Goal: Information Seeking & Learning: Learn about a topic

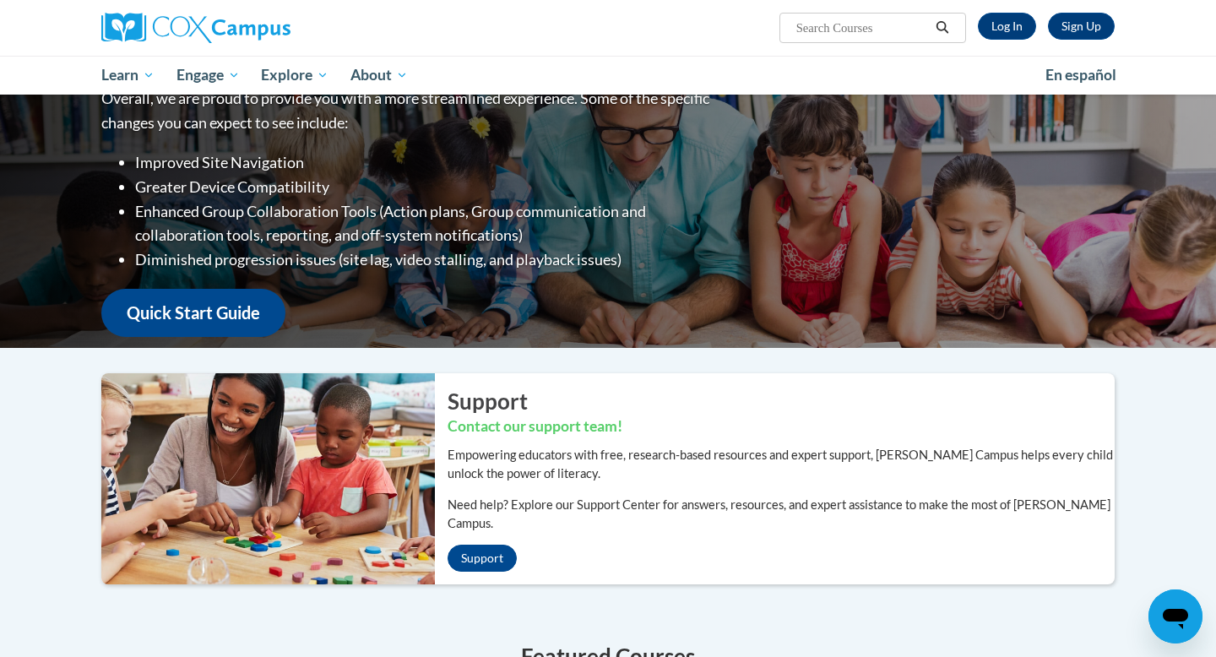
scroll to position [90, 0]
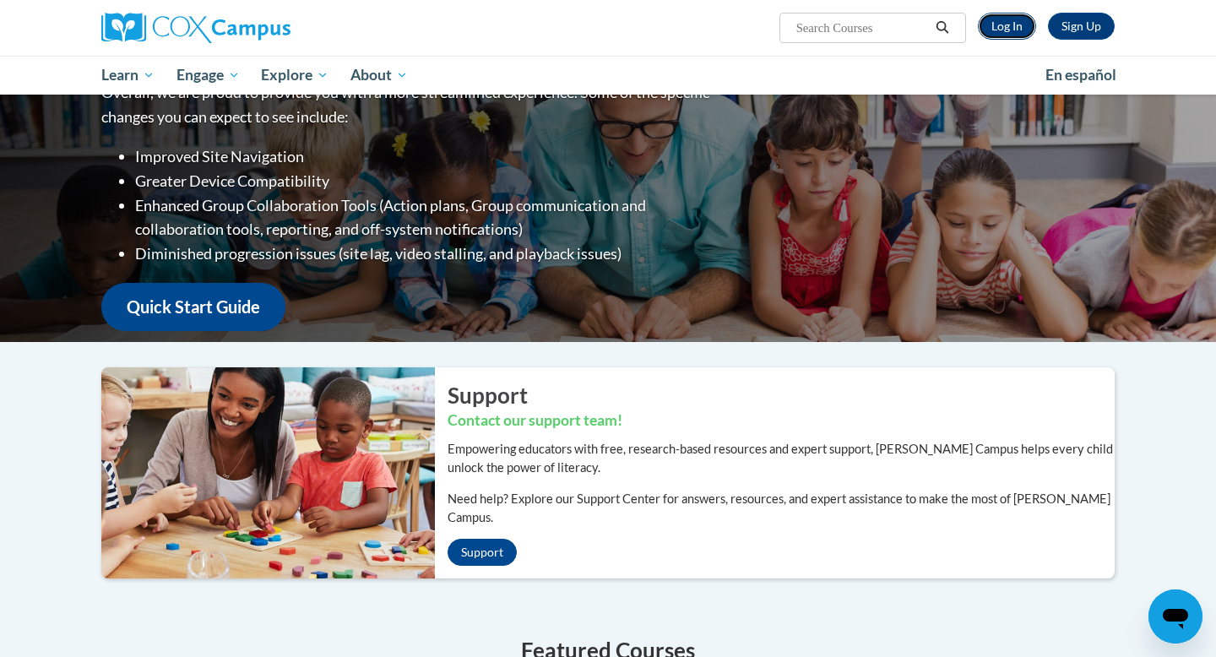
click at [1016, 30] on link "Log In" at bounding box center [1007, 26] width 58 height 27
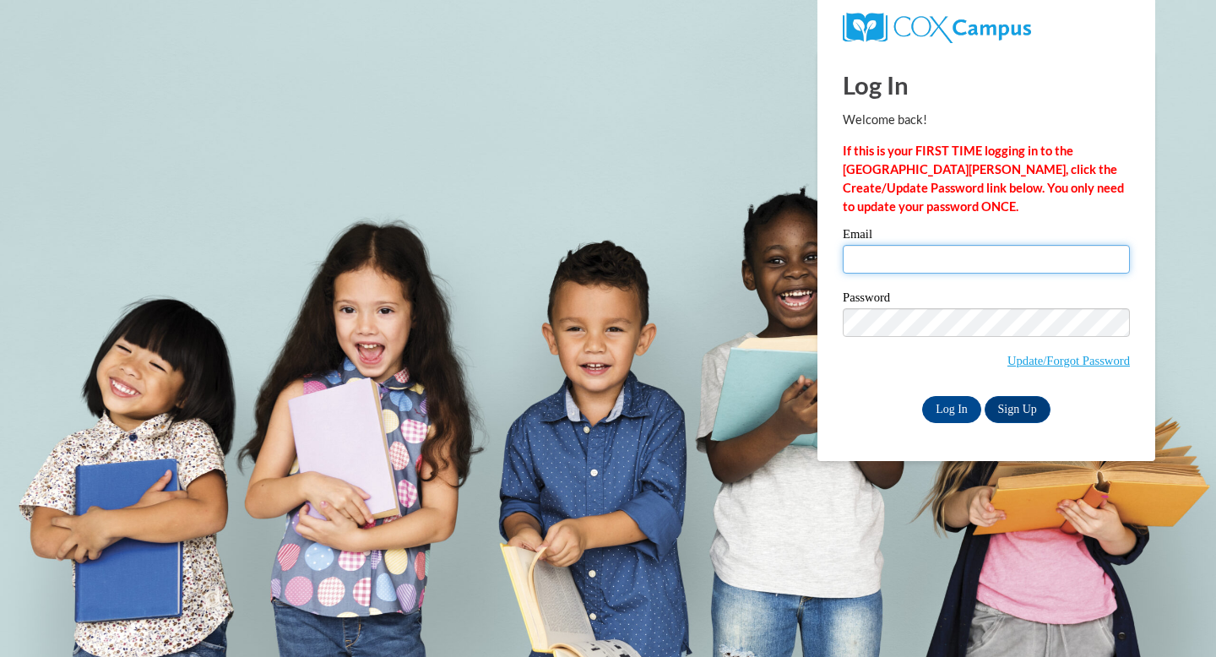
click at [887, 261] on input "Email" at bounding box center [986, 259] width 287 height 29
type input "[EMAIL_ADDRESS][DOMAIN_NAME]"
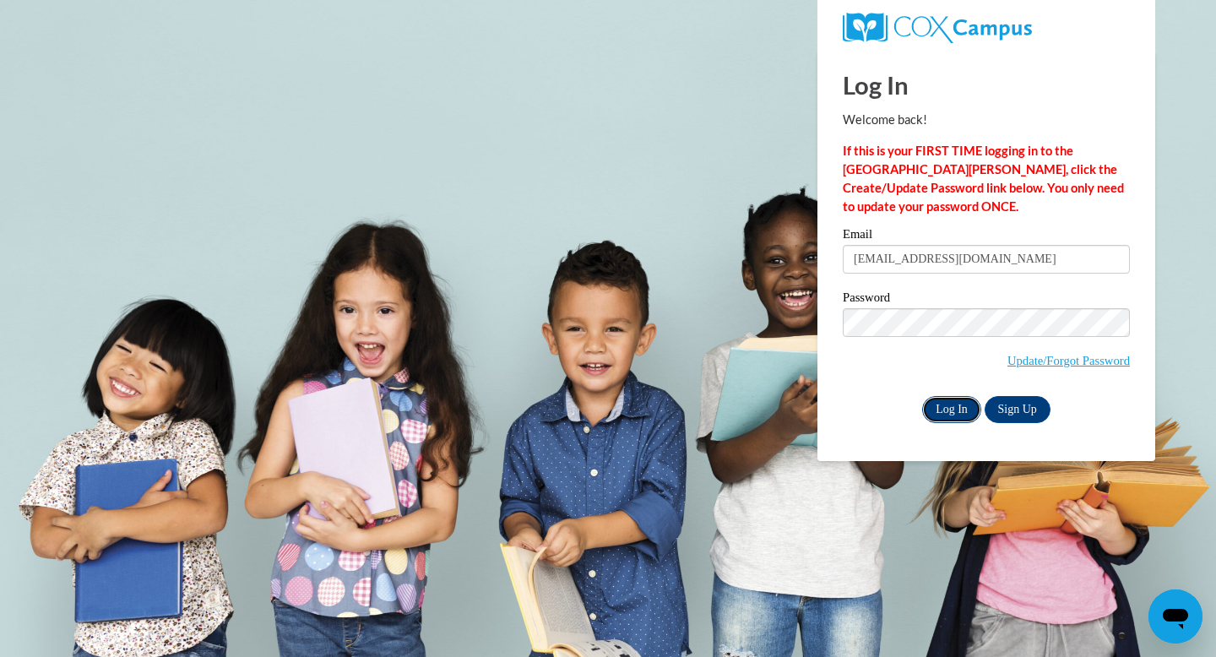
click at [944, 410] on input "Log In" at bounding box center [951, 409] width 59 height 27
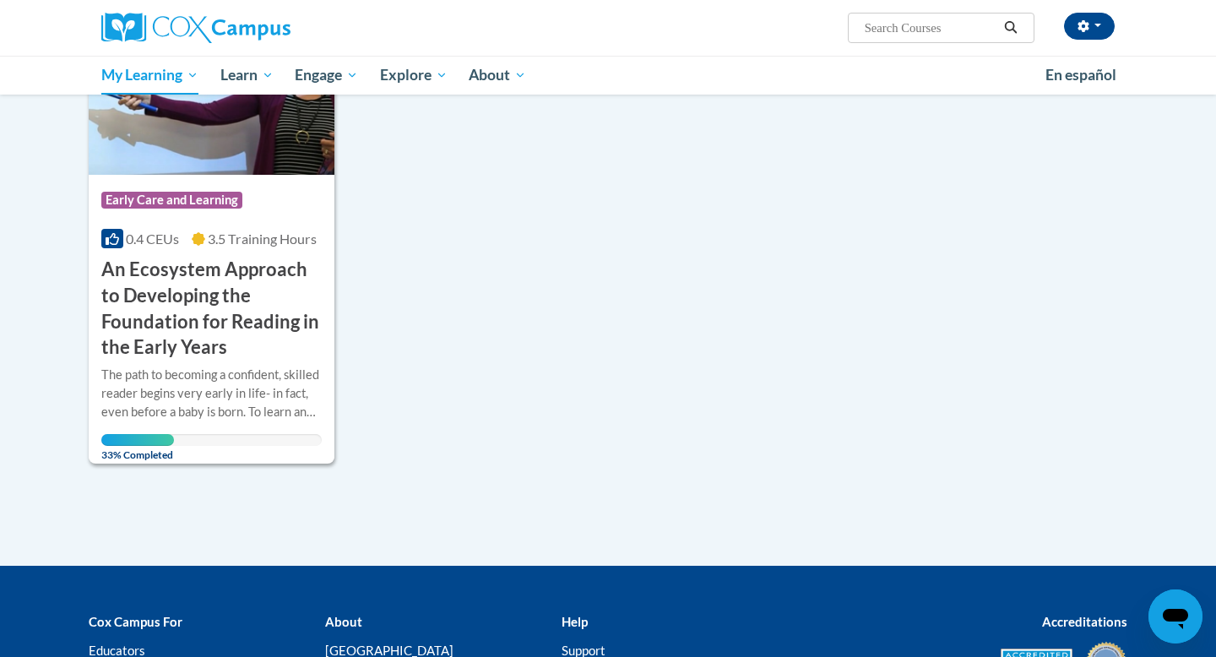
scroll to position [308, 0]
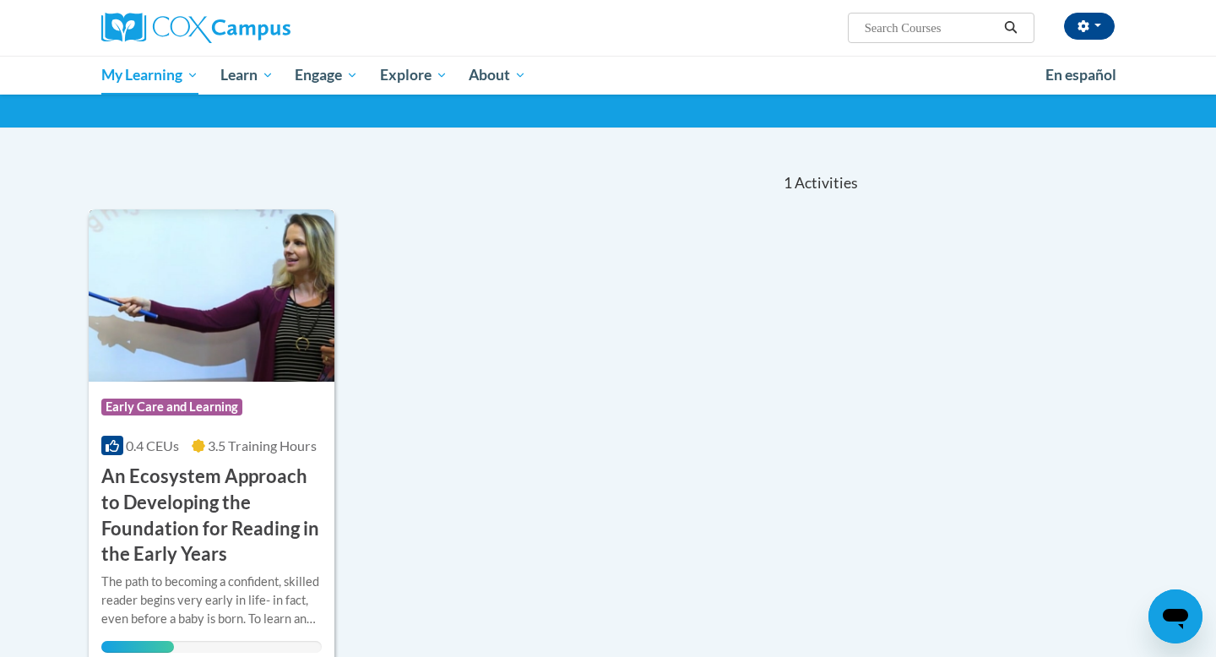
click at [188, 304] on img at bounding box center [212, 295] width 246 height 172
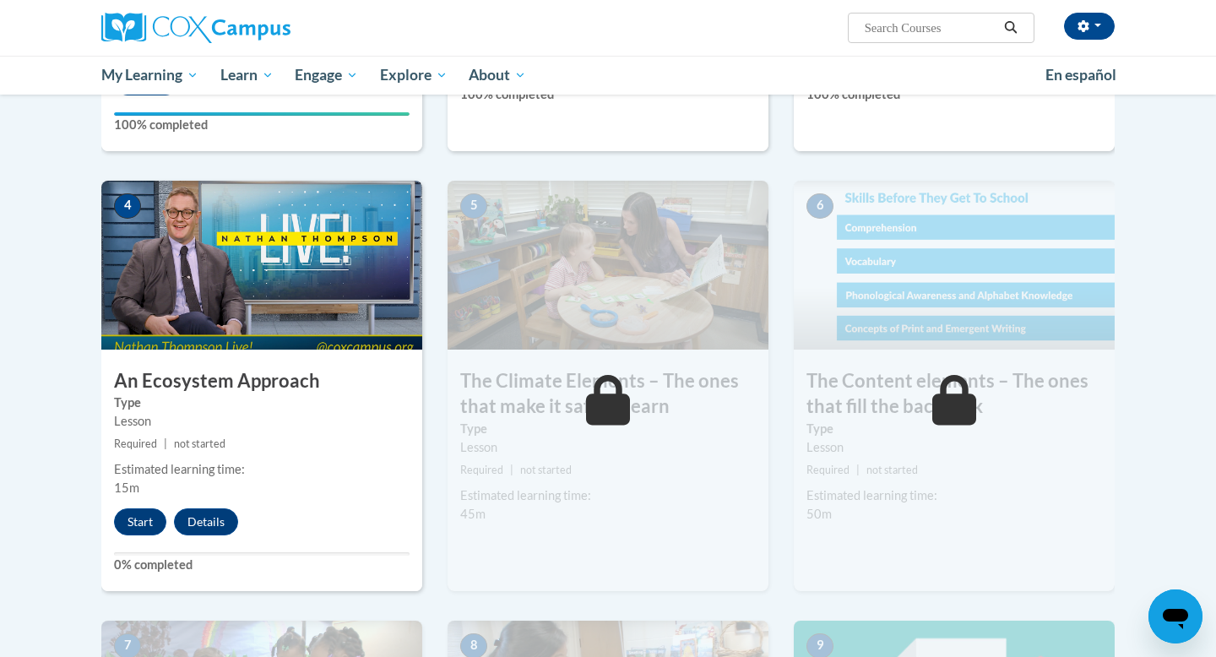
scroll to position [767, 0]
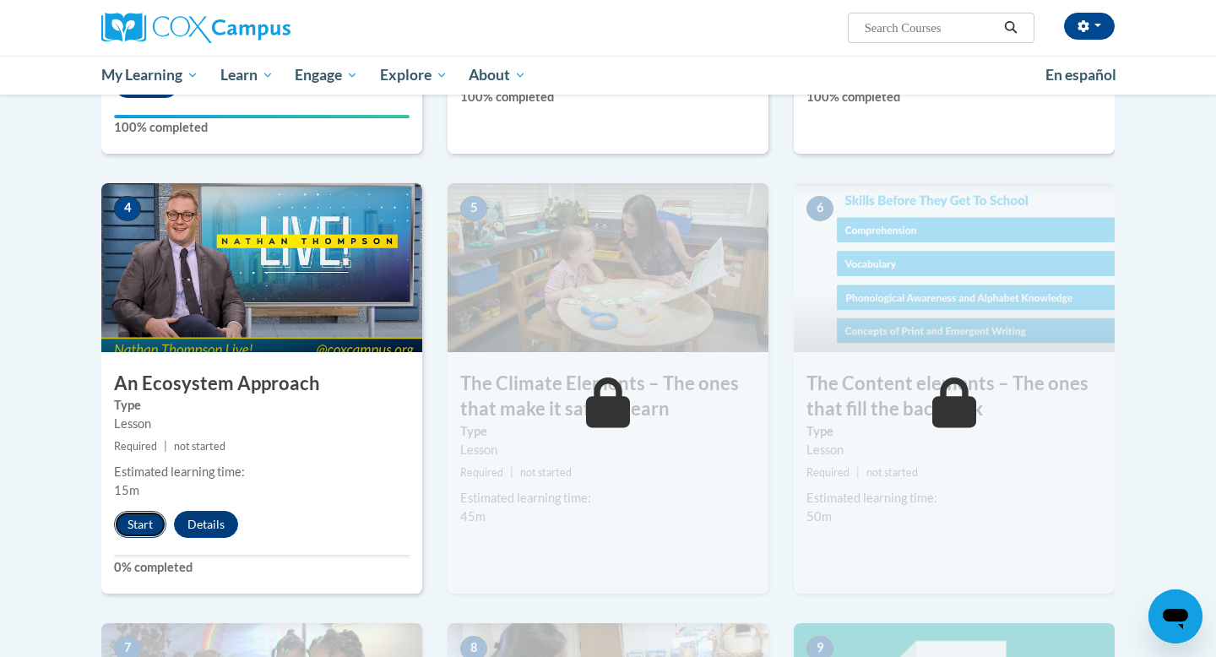
click at [134, 520] on button "Start" at bounding box center [140, 524] width 52 height 27
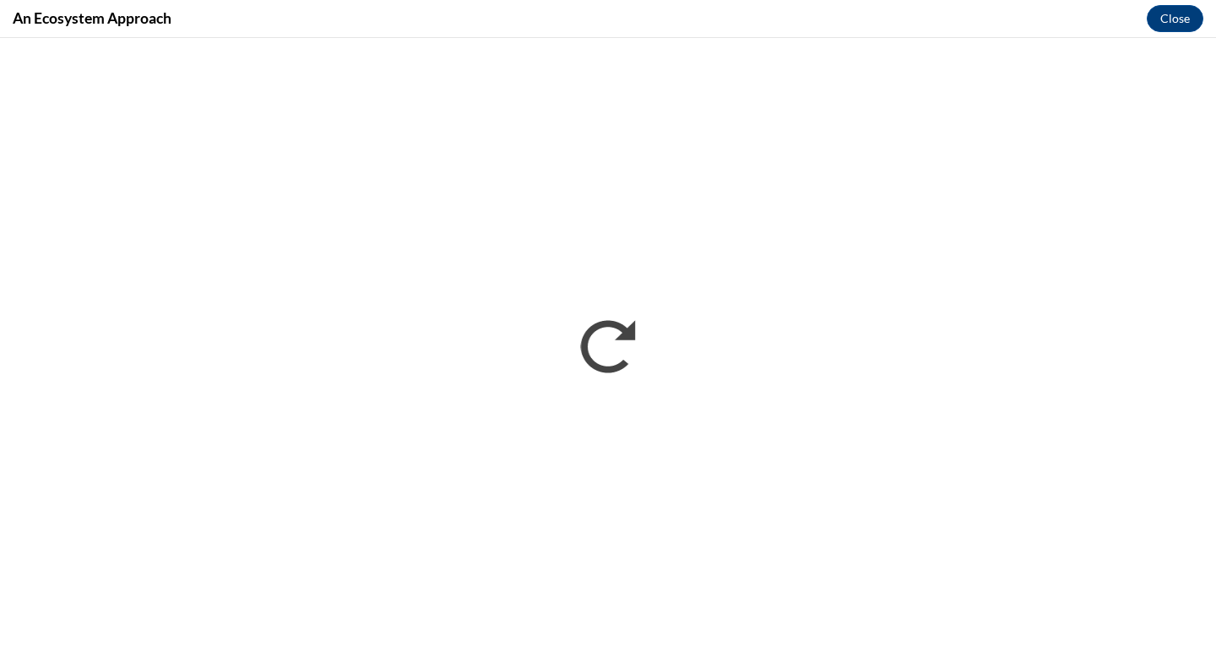
scroll to position [0, 0]
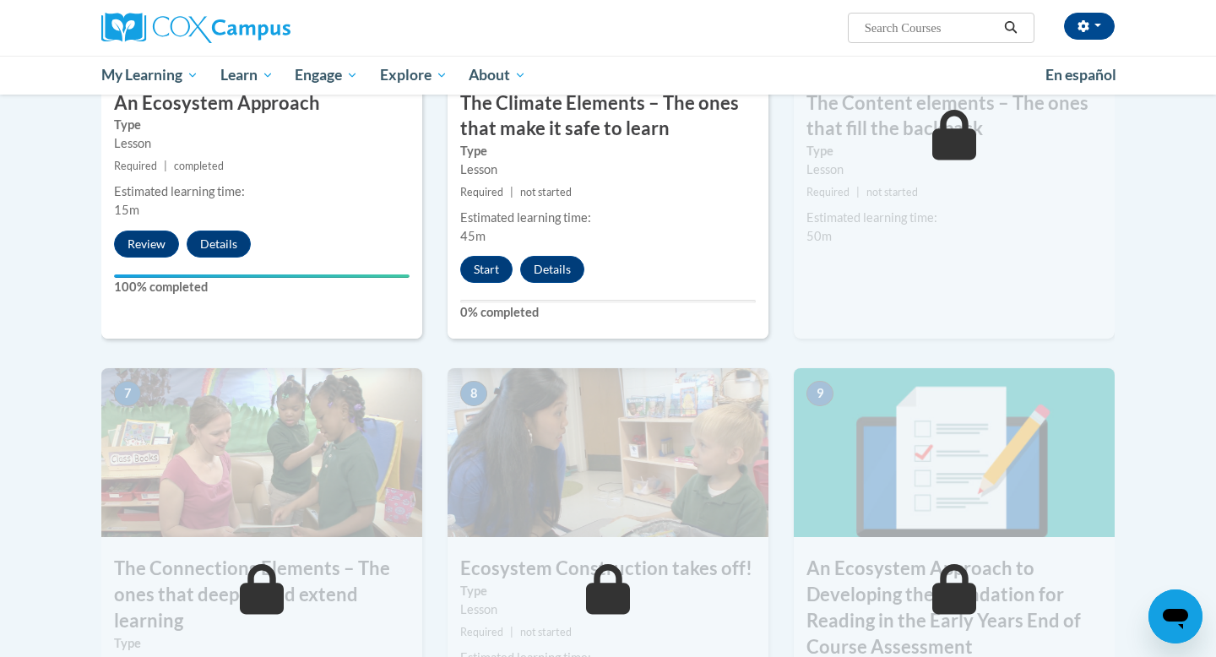
scroll to position [1119, 0]
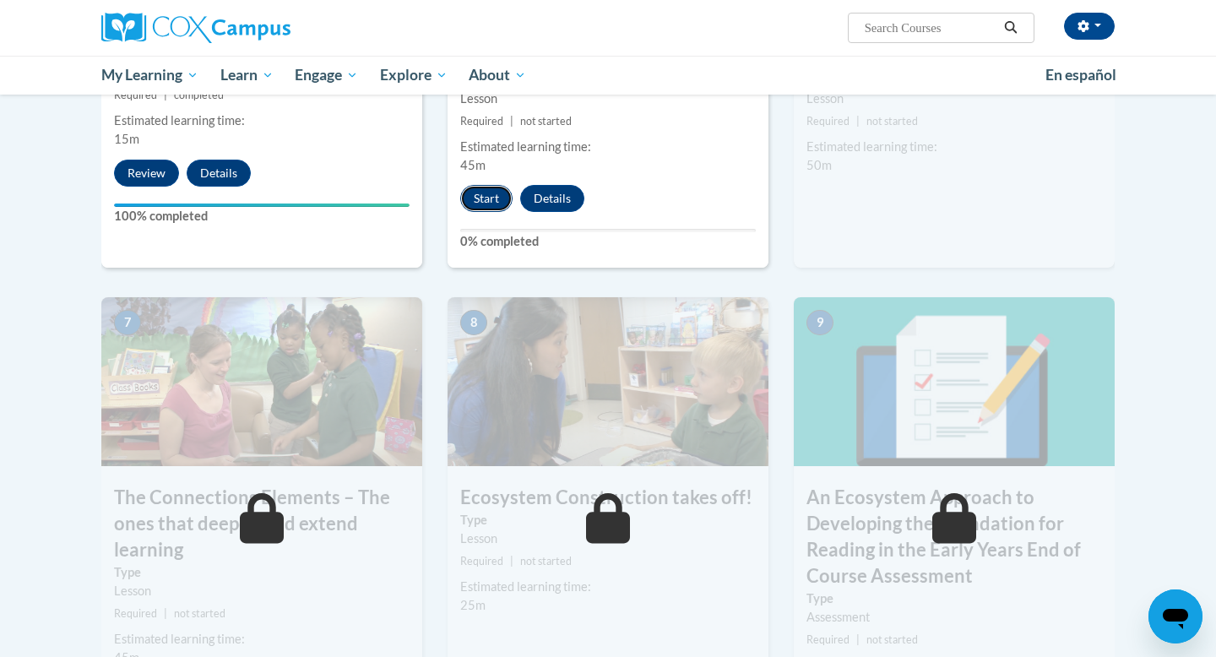
click at [480, 201] on button "Start" at bounding box center [486, 198] width 52 height 27
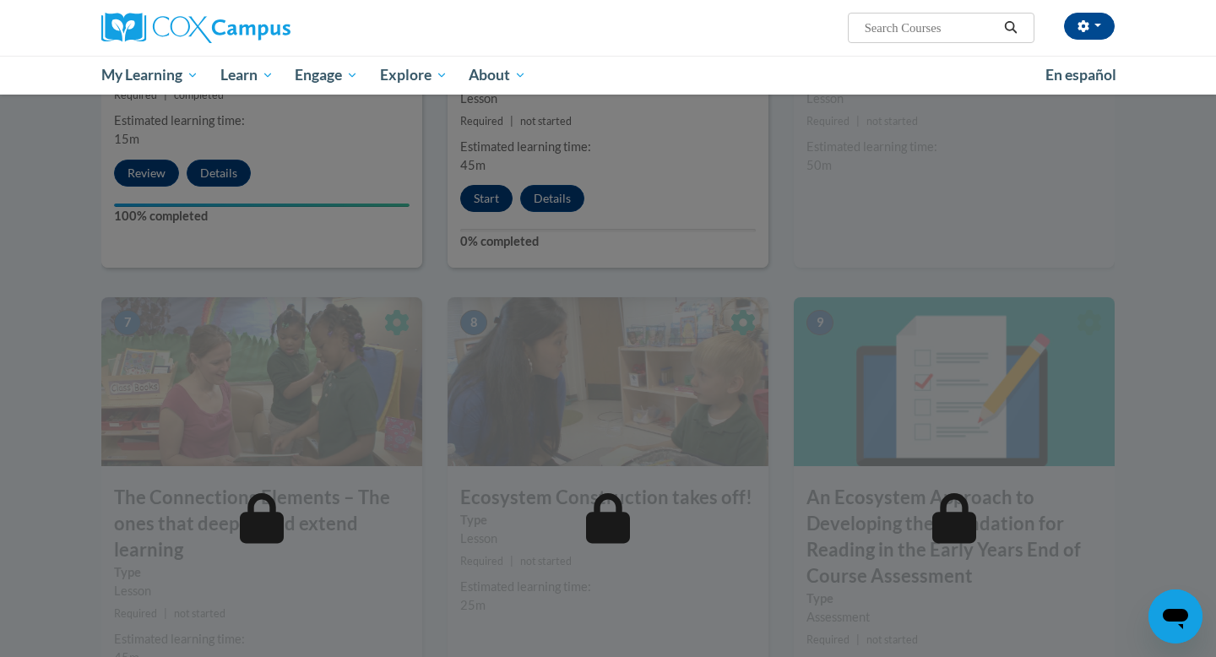
scroll to position [1129, 0]
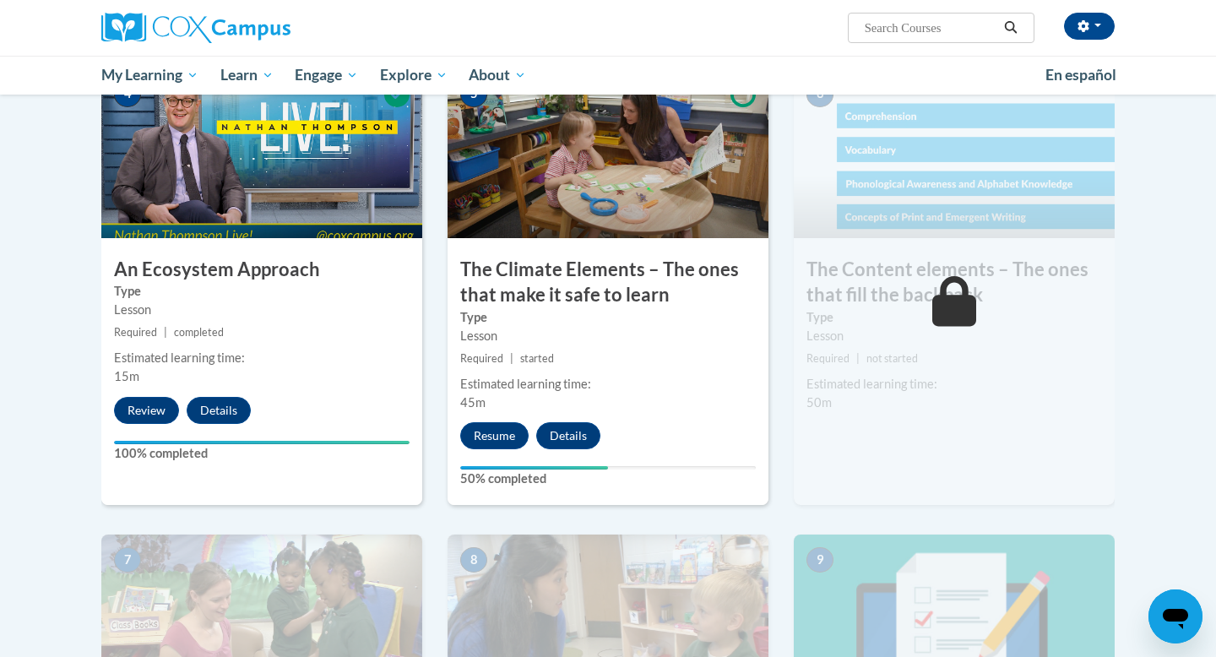
scroll to position [885, 0]
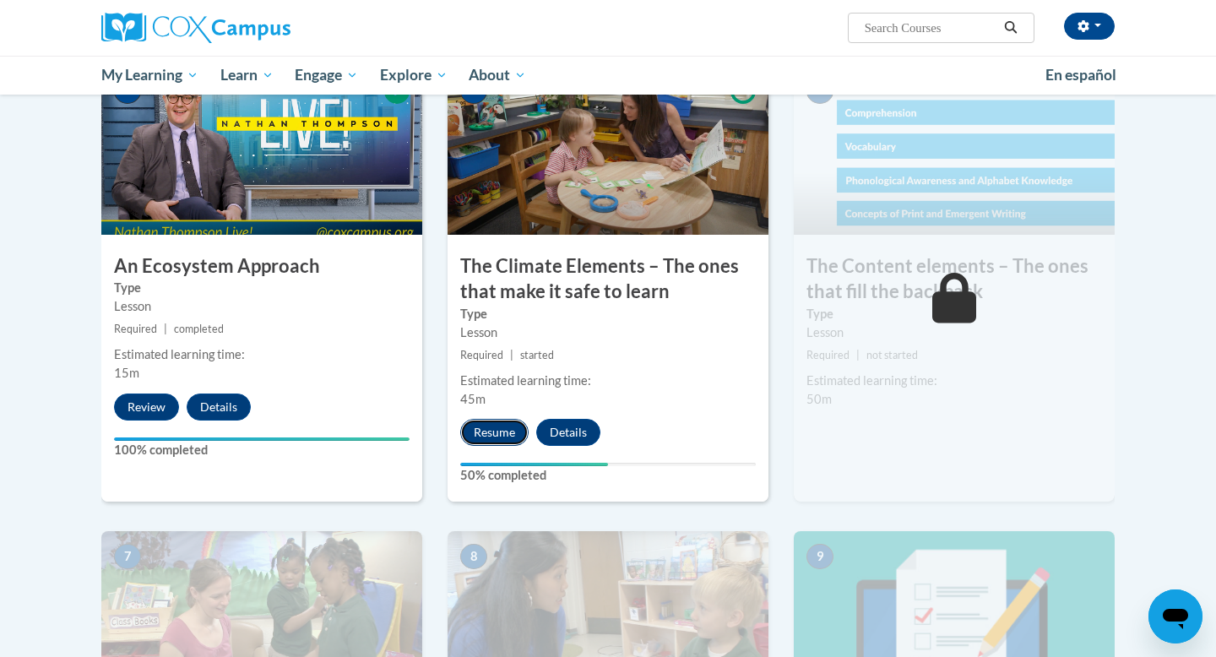
click at [501, 436] on button "Resume" at bounding box center [494, 432] width 68 height 27
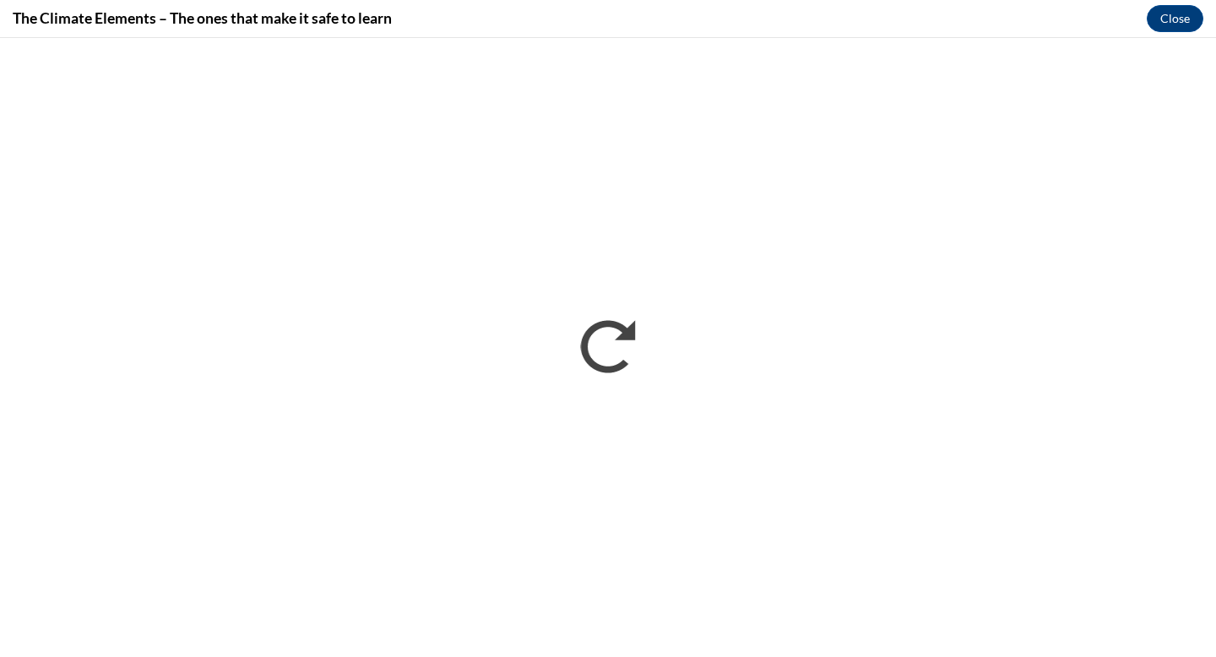
scroll to position [0, 0]
